Goal: Task Accomplishment & Management: Manage account settings

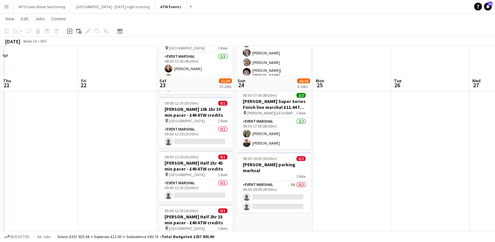
scroll to position [335, 0]
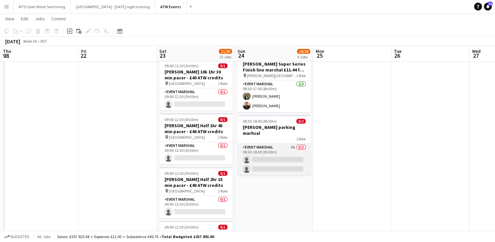
click at [294, 143] on app-card-role "Event Marshal 5A 0/2 08:30-18:00 (9h30m) single-neutral-actions single-neutral-…" at bounding box center [274, 159] width 73 height 32
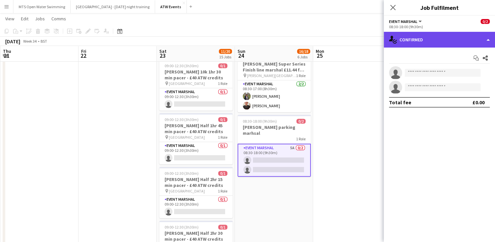
click at [415, 45] on div "single-neutral-actions-check-2 Confirmed" at bounding box center [439, 40] width 111 height 16
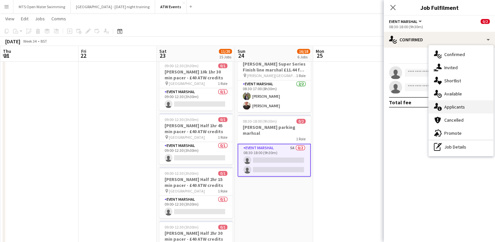
click at [460, 108] on div "single-neutral-actions-information Applicants" at bounding box center [461, 106] width 65 height 13
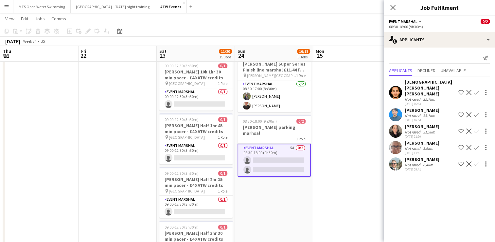
click at [474, 128] on app-icon "Confirm" at bounding box center [476, 130] width 5 height 5
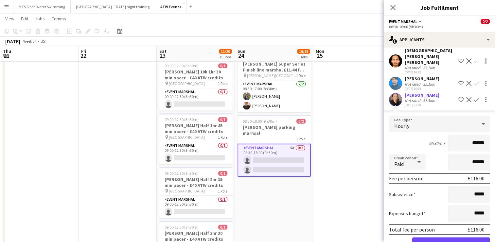
scroll to position [52, 0]
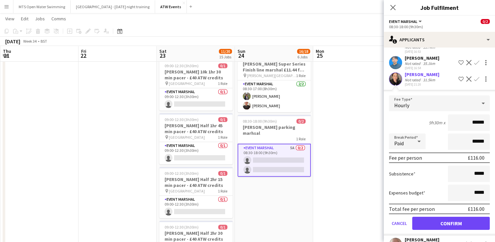
click at [291, 143] on app-card-role "Event Marshal 5A 0/2 08:30-18:00 (9h30m) single-neutral-actions single-neutral-…" at bounding box center [274, 159] width 73 height 33
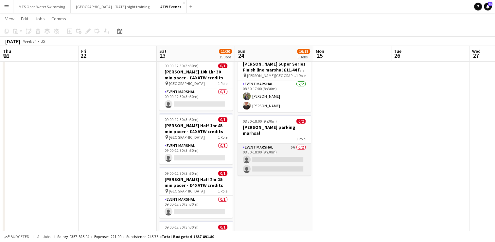
click at [291, 143] on app-card-role "Event Marshal 5A 0/2 08:30-18:00 (9h30m) single-neutral-actions single-neutral-…" at bounding box center [274, 159] width 73 height 32
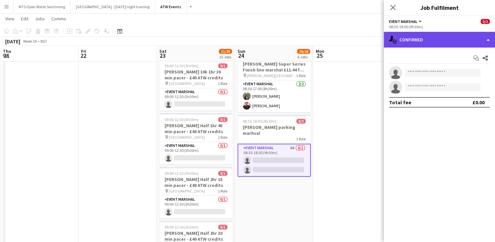
click at [430, 39] on div "single-neutral-actions-check-2 Confirmed" at bounding box center [439, 40] width 111 height 16
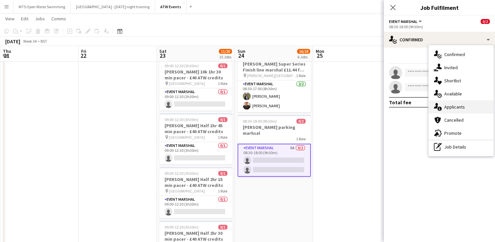
click at [449, 105] on div "single-neutral-actions-information Applicants" at bounding box center [461, 106] width 65 height 13
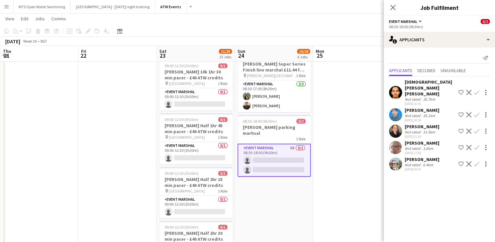
click at [474, 128] on app-icon "Confirm" at bounding box center [476, 130] width 5 height 5
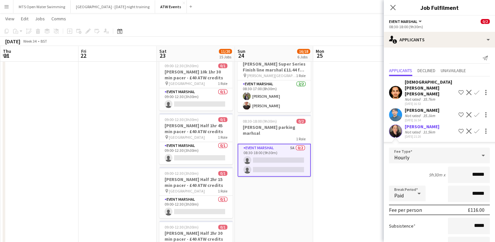
scroll to position [78, 0]
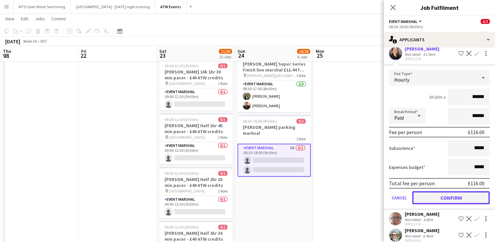
click at [446, 191] on button "Confirm" at bounding box center [451, 197] width 78 height 13
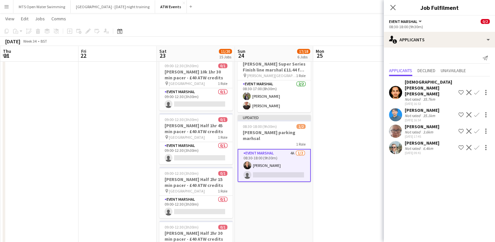
click at [365, 104] on app-date-cell at bounding box center [352, 190] width 78 height 903
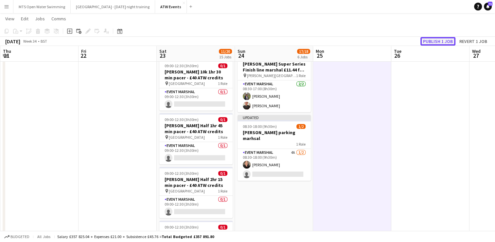
click at [441, 39] on button "Publish 1 job" at bounding box center [438, 41] width 35 height 9
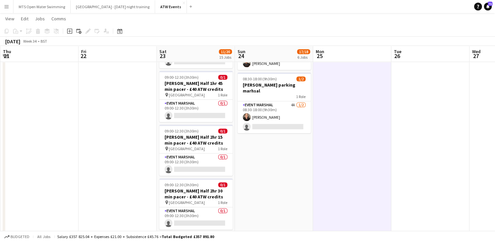
scroll to position [377, 0]
click at [138, 136] on app-date-cell at bounding box center [118, 147] width 78 height 903
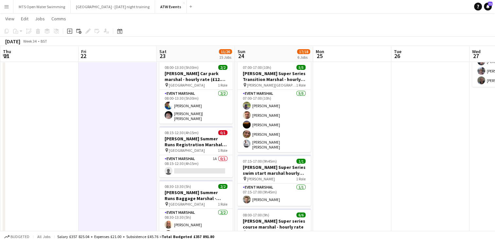
scroll to position [78, 0]
click at [214, 155] on app-card-role "Event Marshal 1A 0/1 08:15-12:30 (4h15m) single-neutral-actions" at bounding box center [195, 166] width 73 height 22
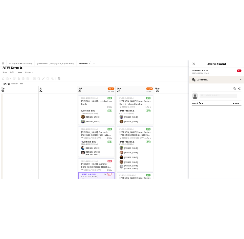
scroll to position [6, 0]
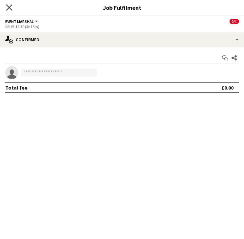
click at [7, 9] on icon "Close pop-in" at bounding box center [9, 7] width 6 height 6
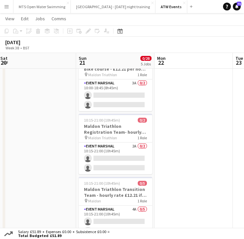
scroll to position [0, 0]
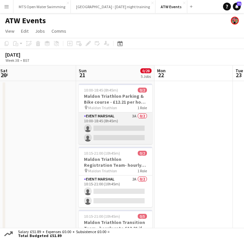
click at [135, 117] on app-card-role "Event Marshal 3A 0/2 10:00-18:45 (8h45m) single-neutral-actions single-neutral-…" at bounding box center [115, 129] width 73 height 32
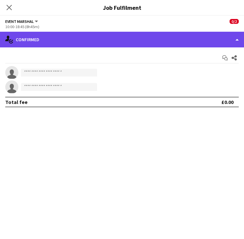
click at [48, 43] on div "single-neutral-actions-check-2 Confirmed" at bounding box center [122, 40] width 244 height 16
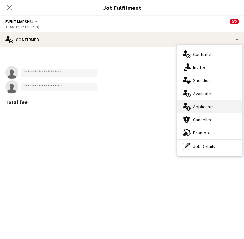
click at [202, 108] on div "single-neutral-actions-information Applicants" at bounding box center [209, 106] width 65 height 13
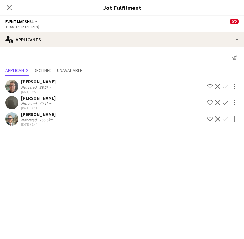
click at [60, 84] on div "[PERSON_NAME] Not rated 39.5km [DATE] 18:55 Shortlist crew Decline Confirm" at bounding box center [122, 86] width 244 height 15
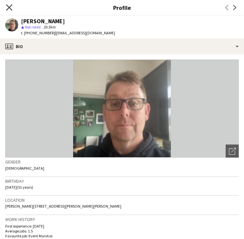
click at [8, 8] on icon "Close pop-in" at bounding box center [9, 7] width 6 height 6
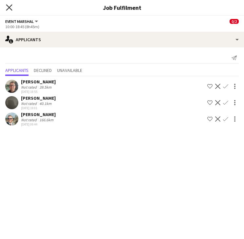
click at [8, 8] on icon "Close pop-in" at bounding box center [9, 7] width 6 height 6
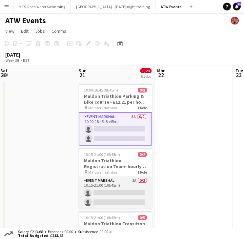
click at [133, 181] on app-card-role "Event Marshal 2A 0/2 10:15-21:00 (10h45m) single-neutral-actions single-neutral…" at bounding box center [115, 193] width 73 height 32
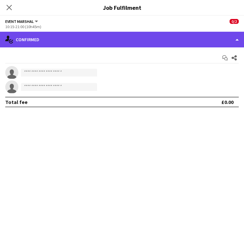
click at [62, 43] on div "single-neutral-actions-check-2 Confirmed" at bounding box center [122, 40] width 244 height 16
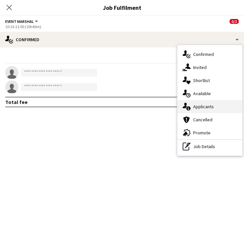
click at [191, 110] on div "single-neutral-actions-information Applicants" at bounding box center [209, 106] width 65 height 13
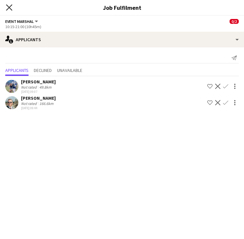
click at [9, 8] on icon at bounding box center [9, 7] width 6 height 6
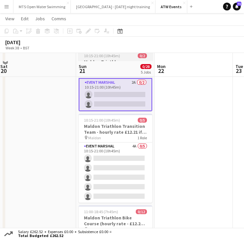
scroll to position [110, 0]
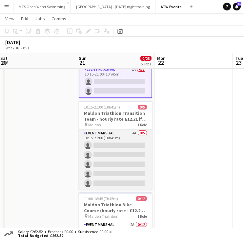
click at [132, 131] on app-card-role "Event Marshal 4A 0/5 10:15-21:00 (10h45m) single-neutral-actions single-neutral…" at bounding box center [115, 160] width 73 height 60
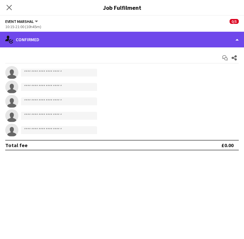
click at [56, 44] on div "single-neutral-actions-check-2 Confirmed" at bounding box center [122, 40] width 244 height 16
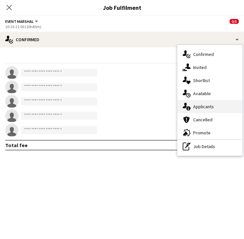
click at [203, 106] on div "single-neutral-actions-information Applicants" at bounding box center [209, 106] width 65 height 13
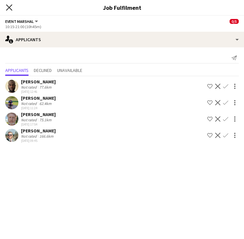
click at [11, 9] on icon at bounding box center [9, 7] width 6 height 6
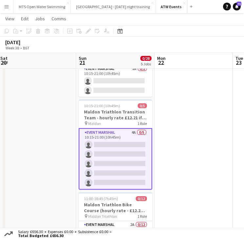
click at [133, 130] on app-card-role "Event Marshal 4A 0/5 10:15-21:00 (10h45m) single-neutral-actions single-neutral…" at bounding box center [115, 159] width 73 height 62
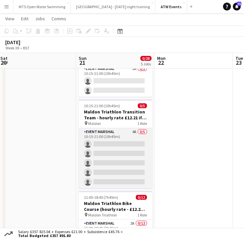
click at [133, 130] on app-card-role "Event Marshal 4A 0/5 10:15-21:00 (10h45m) single-neutral-actions single-neutral…" at bounding box center [115, 158] width 73 height 60
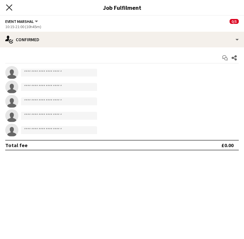
click at [9, 7] on icon at bounding box center [9, 7] width 6 height 6
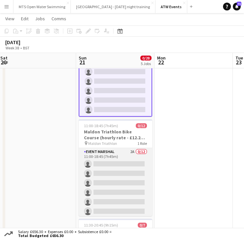
scroll to position [183, 0]
click at [125, 152] on app-card-role "Event Marshal 2A 0/12 11:00-18:45 (7h45m) single-neutral-actions single-neutral…" at bounding box center [115, 211] width 73 height 127
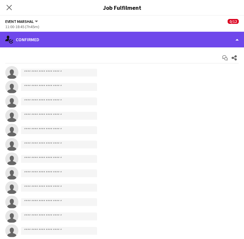
click at [83, 42] on div "single-neutral-actions-check-2 Confirmed" at bounding box center [122, 40] width 244 height 16
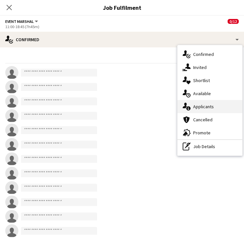
click at [190, 107] on div "single-neutral-actions-information Applicants" at bounding box center [209, 106] width 65 height 13
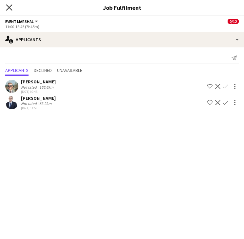
click at [9, 5] on icon "Close pop-in" at bounding box center [9, 7] width 6 height 6
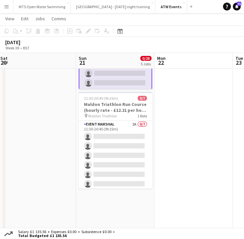
scroll to position [309, 0]
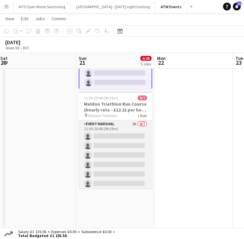
click at [128, 122] on app-card-role "Event Marshal 2A 0/7 11:30-20:45 (9h15m) single-neutral-actions single-neutral-…" at bounding box center [115, 159] width 73 height 79
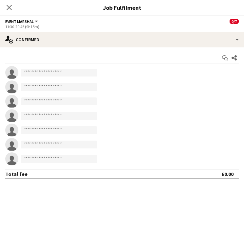
scroll to position [59, 0]
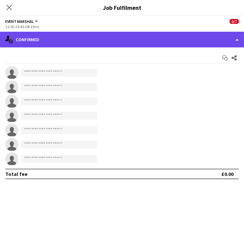
click at [39, 40] on div "single-neutral-actions-check-2 Confirmed" at bounding box center [122, 40] width 244 height 16
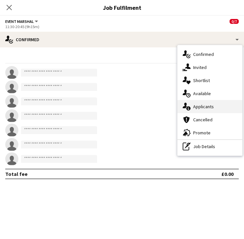
click at [195, 106] on div "single-neutral-actions-information Applicants" at bounding box center [209, 106] width 65 height 13
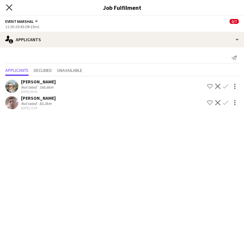
click at [9, 6] on icon "Close pop-in" at bounding box center [9, 7] width 6 height 6
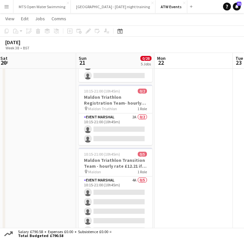
scroll to position [62, 0]
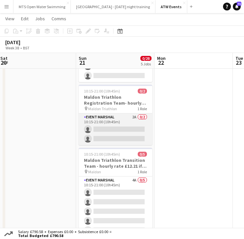
click at [133, 116] on app-card-role "Event Marshal 2A 0/2 10:15-21:00 (10h45m) single-neutral-actions single-neutral…" at bounding box center [115, 130] width 73 height 32
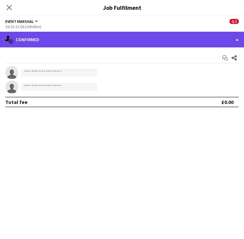
click at [65, 46] on div "single-neutral-actions-check-2 Confirmed" at bounding box center [122, 40] width 244 height 16
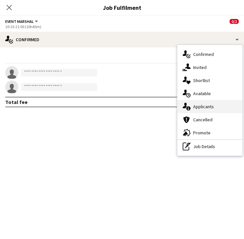
click at [201, 106] on div "single-neutral-actions-information Applicants" at bounding box center [209, 106] width 65 height 13
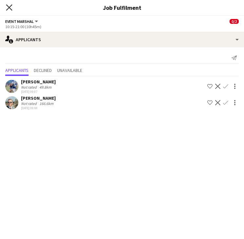
click at [9, 6] on icon "Close pop-in" at bounding box center [9, 7] width 6 height 6
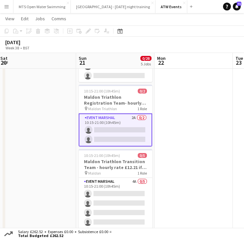
scroll to position [0, 0]
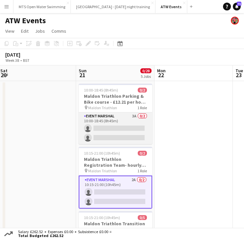
click at [134, 117] on app-card-role "Event Marshal 3A 0/2 10:00-18:45 (8h45m) single-neutral-actions single-neutral-…" at bounding box center [115, 129] width 73 height 32
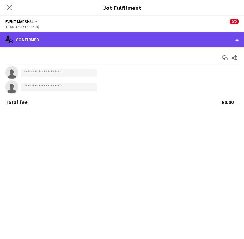
click at [67, 40] on div "single-neutral-actions-check-2 Confirmed" at bounding box center [122, 40] width 244 height 16
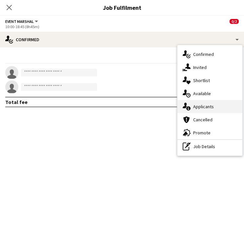
click at [199, 107] on div "single-neutral-actions-information Applicants" at bounding box center [209, 106] width 65 height 13
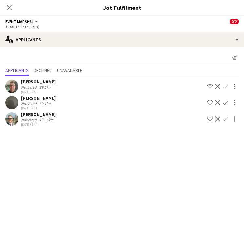
click at [225, 85] on app-icon "Confirm" at bounding box center [225, 86] width 5 height 5
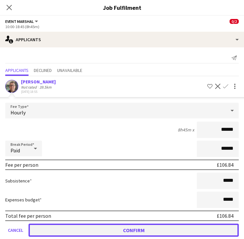
click at [110, 228] on button "Confirm" at bounding box center [133, 230] width 210 height 13
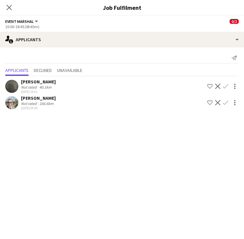
click at [227, 83] on button "Confirm" at bounding box center [225, 86] width 8 height 8
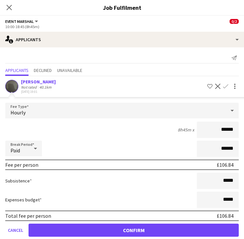
click at [124, 222] on form "Fee Type Hourly 8h45m x ****** Break Period Paid ****** Fee per person £106.84 …" at bounding box center [122, 173] width 244 height 140
click at [33, 82] on div "[PERSON_NAME]" at bounding box center [38, 82] width 35 height 6
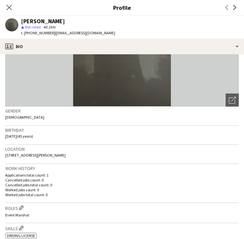
scroll to position [51, 0]
click at [9, 6] on icon "Close pop-in" at bounding box center [9, 7] width 6 height 6
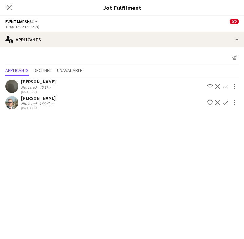
click at [225, 85] on app-icon "Confirm" at bounding box center [225, 86] width 5 height 5
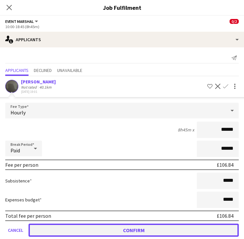
click at [146, 225] on button "Confirm" at bounding box center [133, 230] width 210 height 13
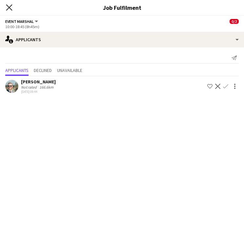
click at [9, 6] on icon "Close pop-in" at bounding box center [9, 7] width 6 height 6
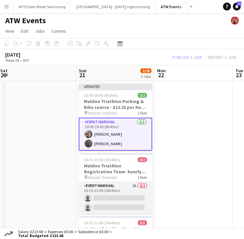
click at [133, 184] on app-card-role "Event Marshal 2A 0/2 10:15-21:00 (10h45m) single-neutral-actions single-neutral…" at bounding box center [115, 198] width 73 height 32
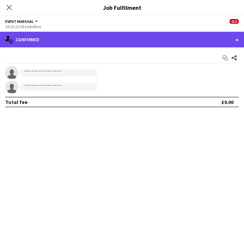
click at [98, 46] on div "single-neutral-actions-check-2 Confirmed" at bounding box center [122, 40] width 244 height 16
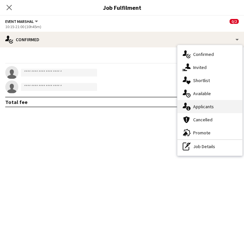
click at [193, 102] on div "single-neutral-actions-information Applicants" at bounding box center [209, 106] width 65 height 13
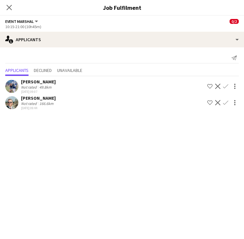
click at [226, 86] on app-icon "Confirm" at bounding box center [225, 86] width 5 height 5
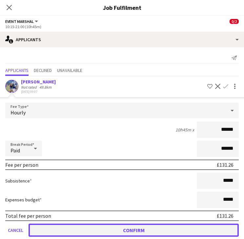
click at [107, 230] on button "Confirm" at bounding box center [133, 230] width 210 height 13
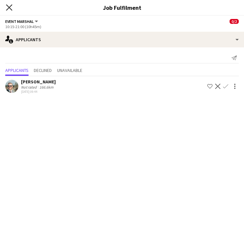
click at [9, 8] on icon at bounding box center [9, 7] width 6 height 6
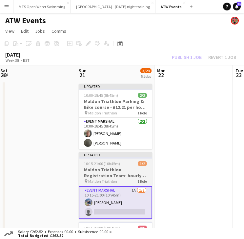
click at [93, 167] on h3 "Maldon Triathlon Registration Team- hourly rate - £12.21 if over 21" at bounding box center [115, 173] width 73 height 12
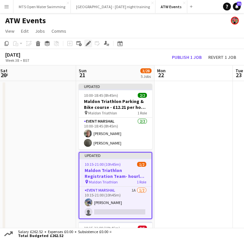
click at [89, 44] on icon "Edit" at bounding box center [87, 43] width 5 height 5
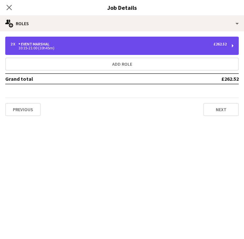
click at [63, 46] on div "2 x Event Marshal £262.52" at bounding box center [118, 44] width 216 height 5
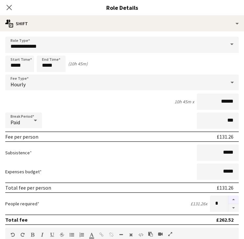
click at [228, 199] on button "button" at bounding box center [233, 200] width 10 height 9
type input "*"
click at [8, 7] on icon "Close pop-in" at bounding box center [9, 7] width 6 height 6
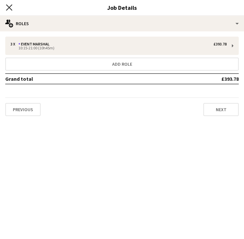
click at [9, 5] on icon "Close pop-in" at bounding box center [9, 7] width 6 height 6
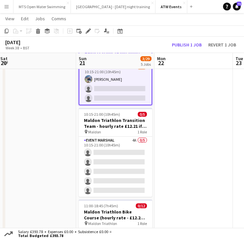
scroll to position [123, 0]
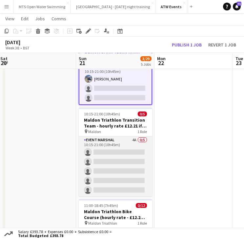
click at [134, 138] on app-card-role "Event Marshal 4A 0/5 10:15-21:00 (10h45m) single-neutral-actions single-neutral…" at bounding box center [115, 167] width 73 height 60
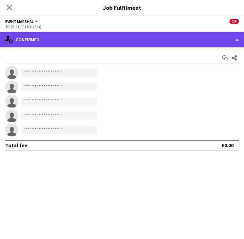
click at [128, 38] on div "single-neutral-actions-check-2 Confirmed" at bounding box center [122, 40] width 244 height 16
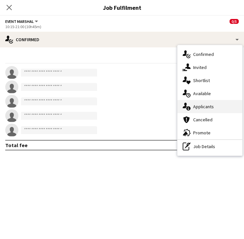
click at [191, 105] on div "single-neutral-actions-information Applicants" at bounding box center [209, 106] width 65 height 13
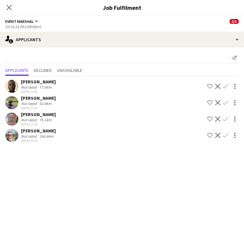
click at [223, 84] on app-icon "Confirm" at bounding box center [225, 86] width 5 height 5
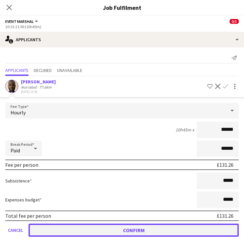
click at [135, 229] on button "Confirm" at bounding box center [133, 230] width 210 height 13
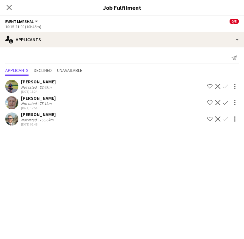
click at [226, 84] on app-icon "Confirm" at bounding box center [225, 86] width 5 height 5
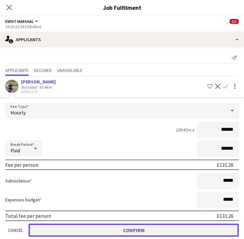
click at [157, 229] on button "Confirm" at bounding box center [133, 230] width 210 height 13
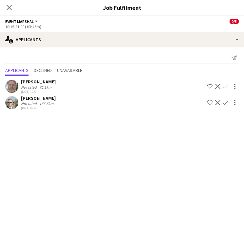
click at [225, 85] on app-icon "Confirm" at bounding box center [225, 86] width 5 height 5
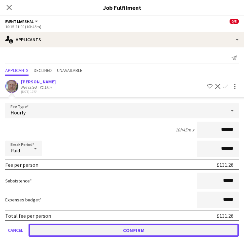
click at [124, 226] on button "Confirm" at bounding box center [133, 230] width 210 height 13
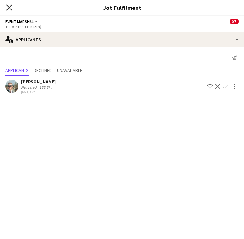
click at [8, 7] on icon at bounding box center [9, 7] width 6 height 6
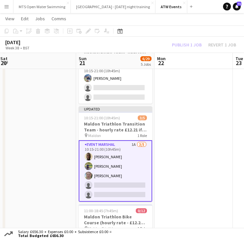
click at [174, 44] on div "Publish 1 job Revert 1 job" at bounding box center [204, 44] width 80 height 7
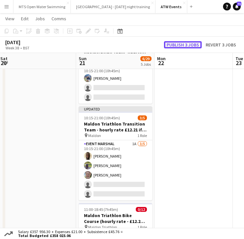
click at [174, 44] on button "Publish 3 jobs" at bounding box center [183, 44] width 38 height 7
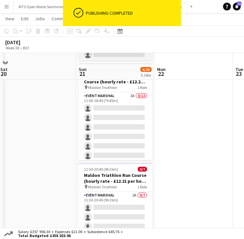
scroll to position [242, 0]
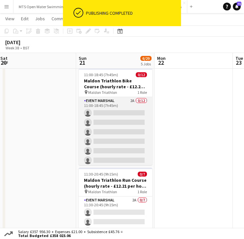
click at [126, 101] on app-card-role "Event Marshal 2A 0/12 11:00-18:45 (7h45m) single-neutral-actions single-neutral…" at bounding box center [115, 160] width 73 height 127
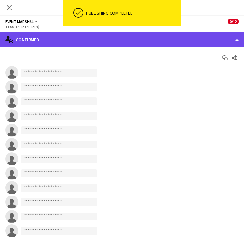
click at [74, 43] on div "single-neutral-actions-check-2 Confirmed" at bounding box center [122, 40] width 244 height 16
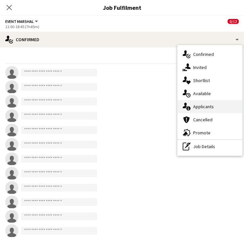
click at [195, 104] on div "single-neutral-actions-information Applicants" at bounding box center [209, 106] width 65 height 13
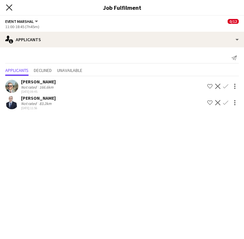
click at [8, 5] on icon "Close pop-in" at bounding box center [9, 7] width 6 height 6
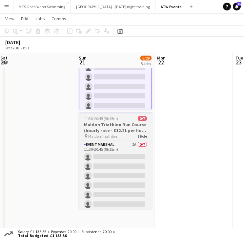
scroll to position [297, 0]
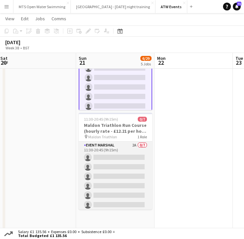
click at [127, 144] on app-card-role "Event Marshal 2A 0/7 11:30-20:45 (9h15m) single-neutral-actions single-neutral-…" at bounding box center [115, 181] width 73 height 79
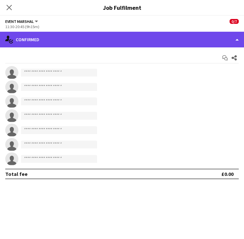
click at [60, 37] on div "single-neutral-actions-check-2 Confirmed" at bounding box center [122, 40] width 244 height 16
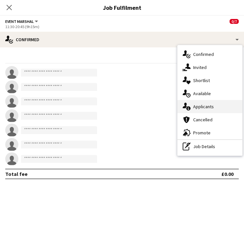
click at [194, 108] on div "single-neutral-actions-information Applicants" at bounding box center [209, 106] width 65 height 13
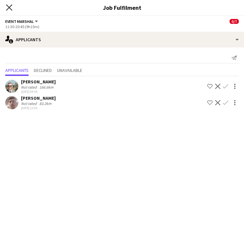
click at [9, 9] on icon at bounding box center [9, 7] width 6 height 6
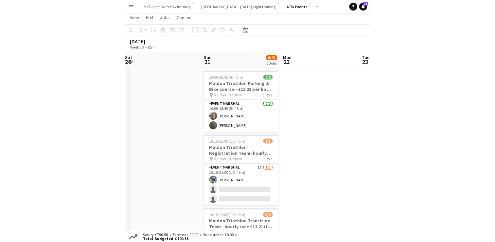
scroll to position [14, 0]
